Goal: Task Accomplishment & Management: Use online tool/utility

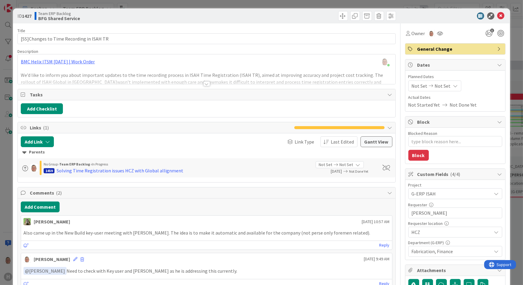
scroll to position [54, 470]
click at [497, 14] on icon at bounding box center [500, 15] width 7 height 7
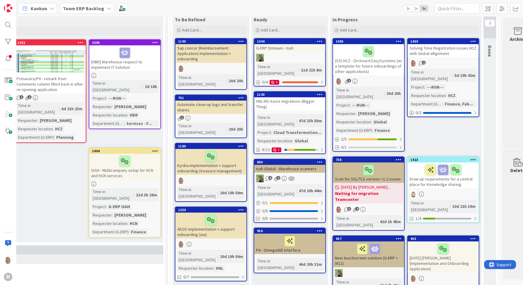
click at [451, 52] on div "Solving Time Registration issues HCZ with Global allignment" at bounding box center [443, 50] width 71 height 13
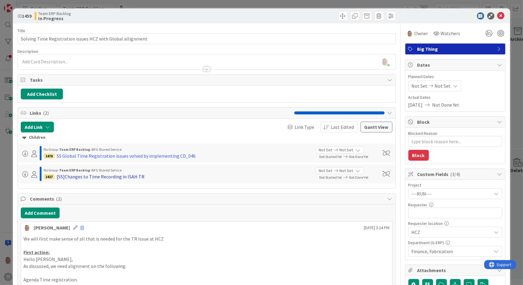
click at [104, 177] on div "[SS]Changes to Time Recording in ISAH TR" at bounding box center [101, 176] width 88 height 7
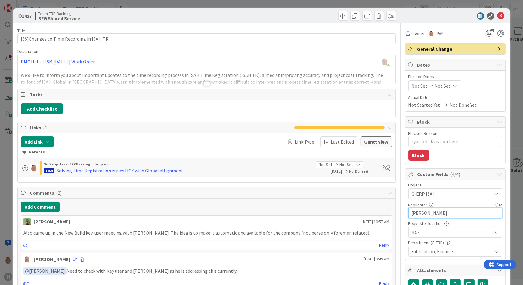
drag, startPoint x: 439, startPoint y: 215, endPoint x: 382, endPoint y: 214, distance: 57.2
click at [382, 214] on div "Title 40 / 128 [SS]Changes to Time Recording in ISAH TR Description [PERSON_NAM…" at bounding box center [261, 250] width 488 height 455
click at [498, 15] on icon at bounding box center [500, 15] width 7 height 7
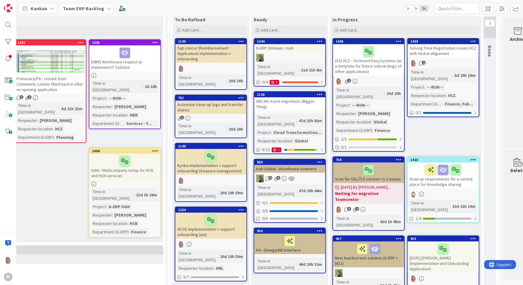
click at [427, 59] on div "2" at bounding box center [443, 63] width 71 height 8
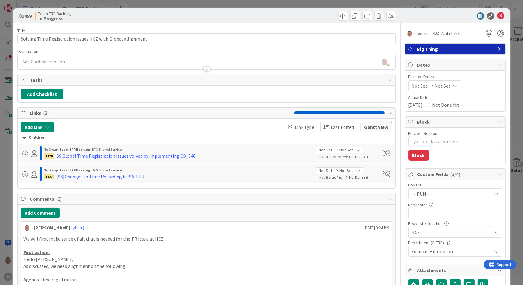
type textarea "x"
